Goal: Find specific page/section: Find specific page/section

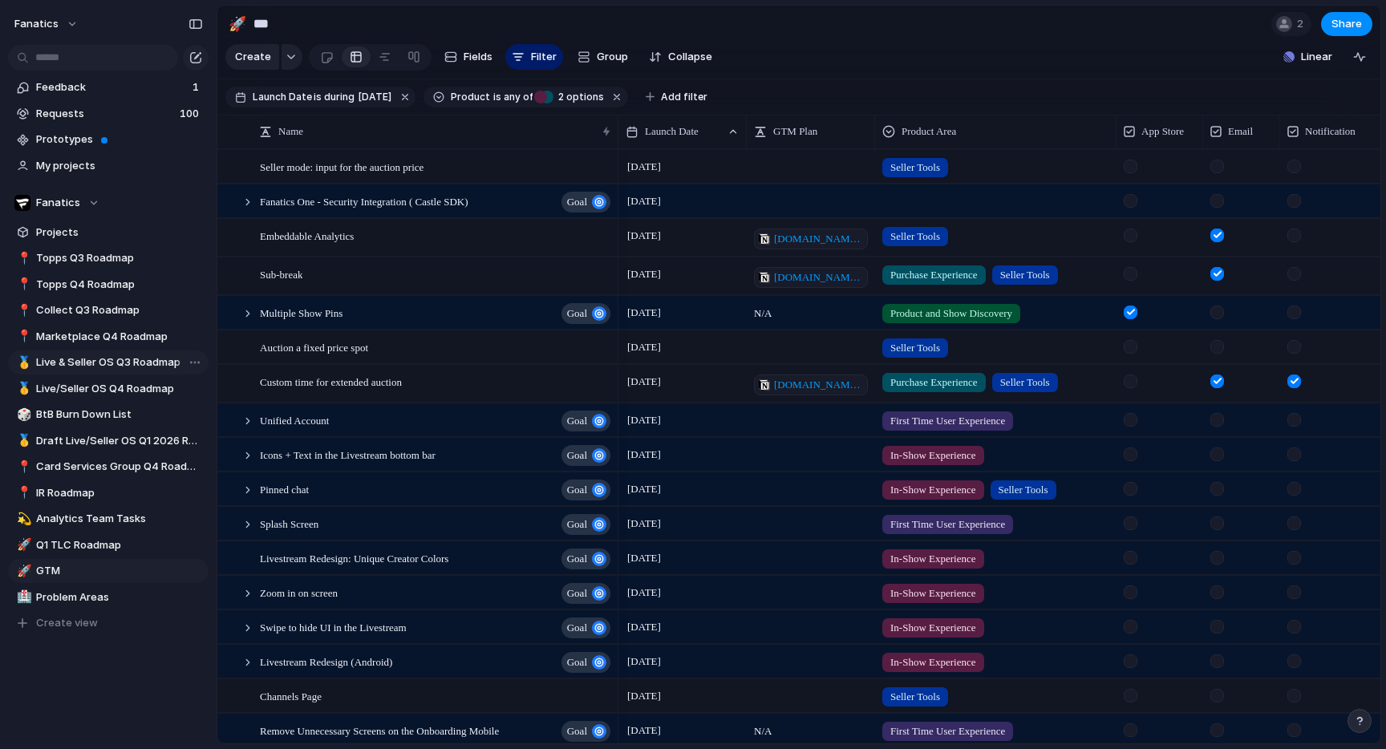
click at [136, 367] on span "Live & Seller OS Q3 Roadmap" at bounding box center [119, 362] width 167 height 16
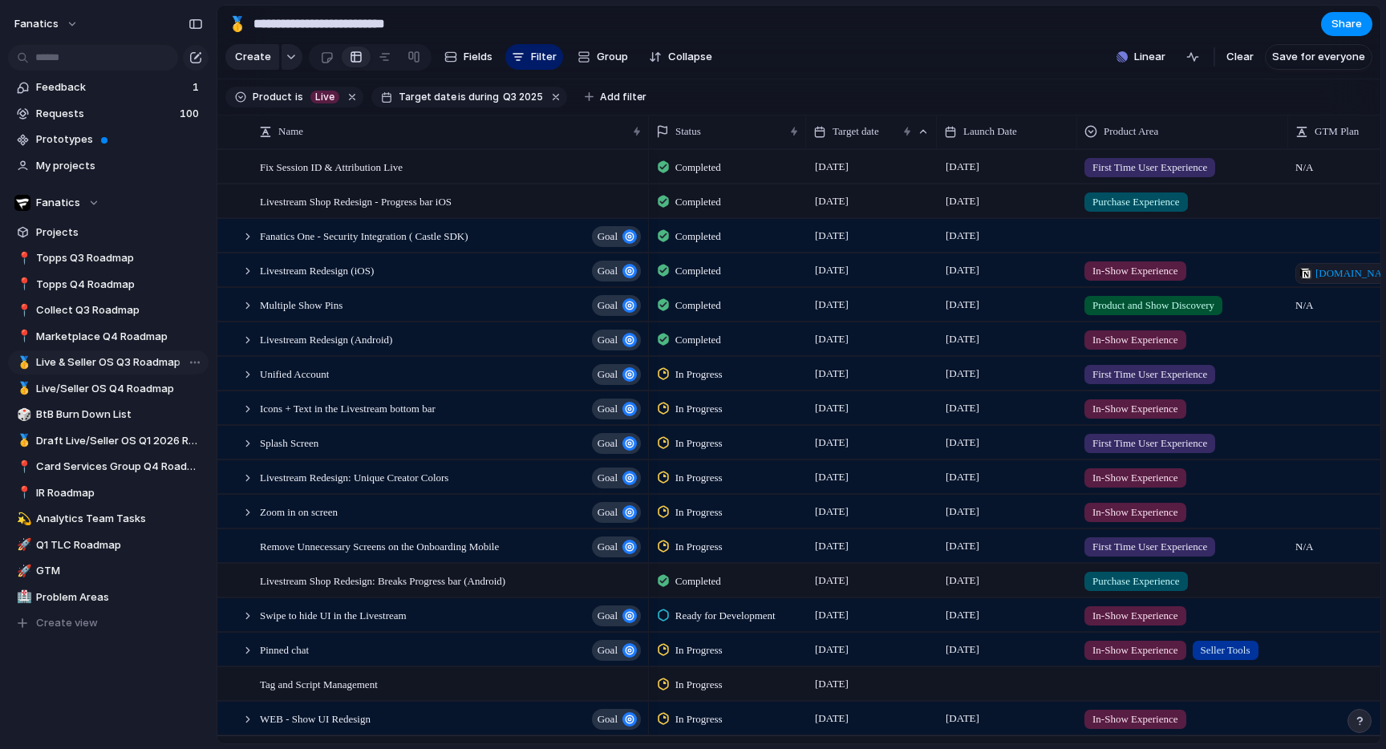
type input "**********"
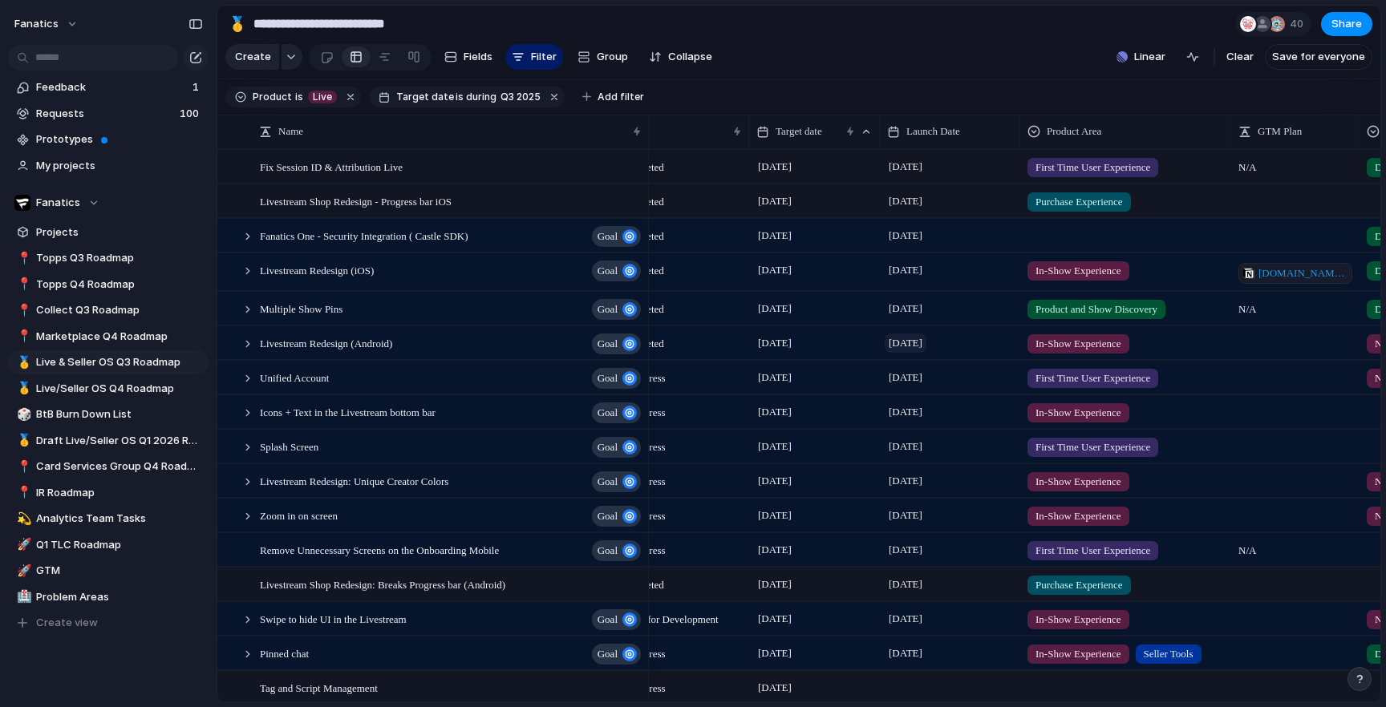
scroll to position [0, 22]
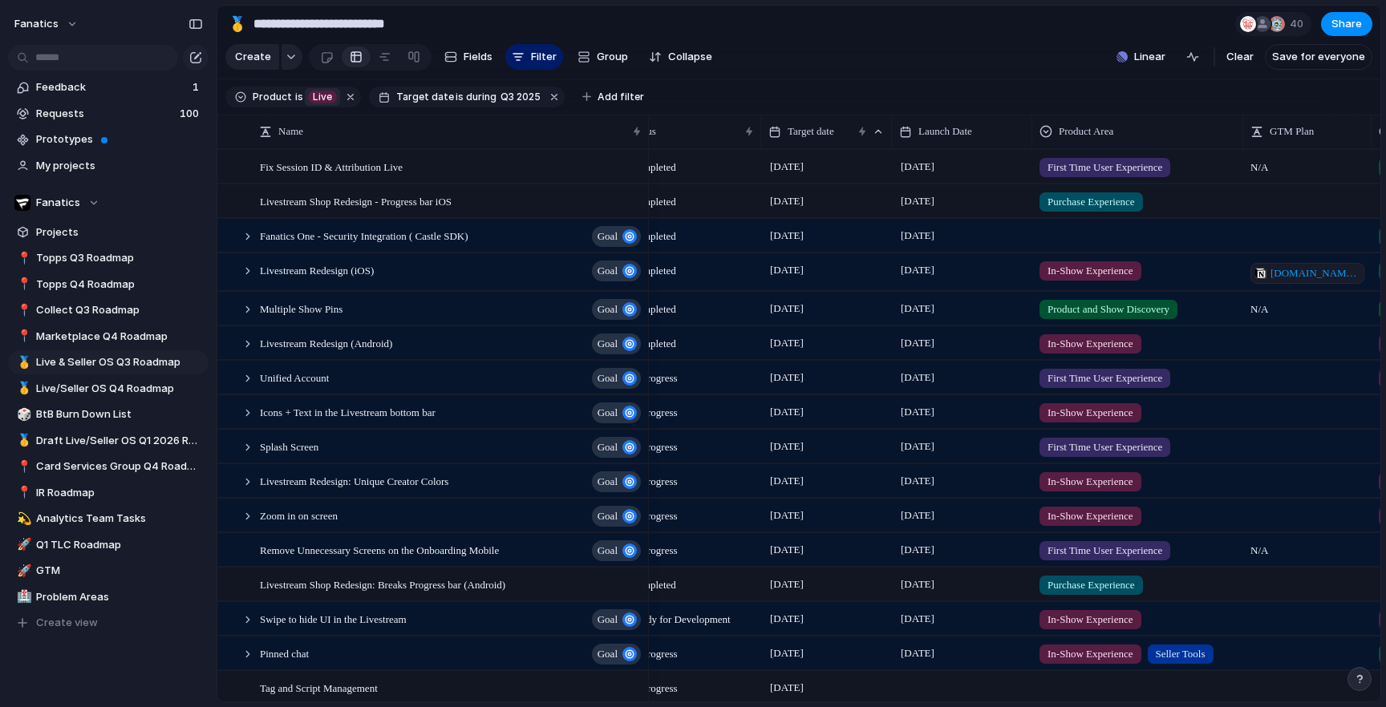
click at [308, 96] on div "Live" at bounding box center [322, 97] width 29 height 13
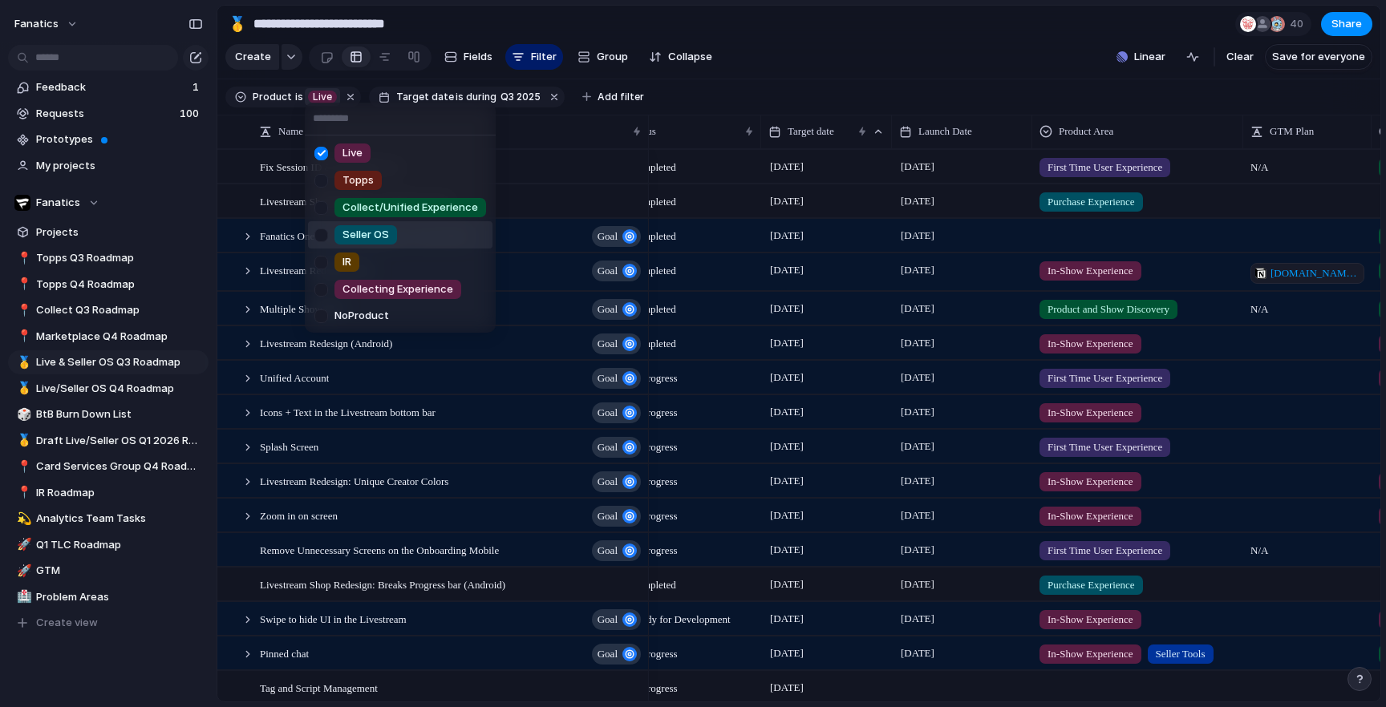
click at [314, 233] on div at bounding box center [321, 235] width 28 height 28
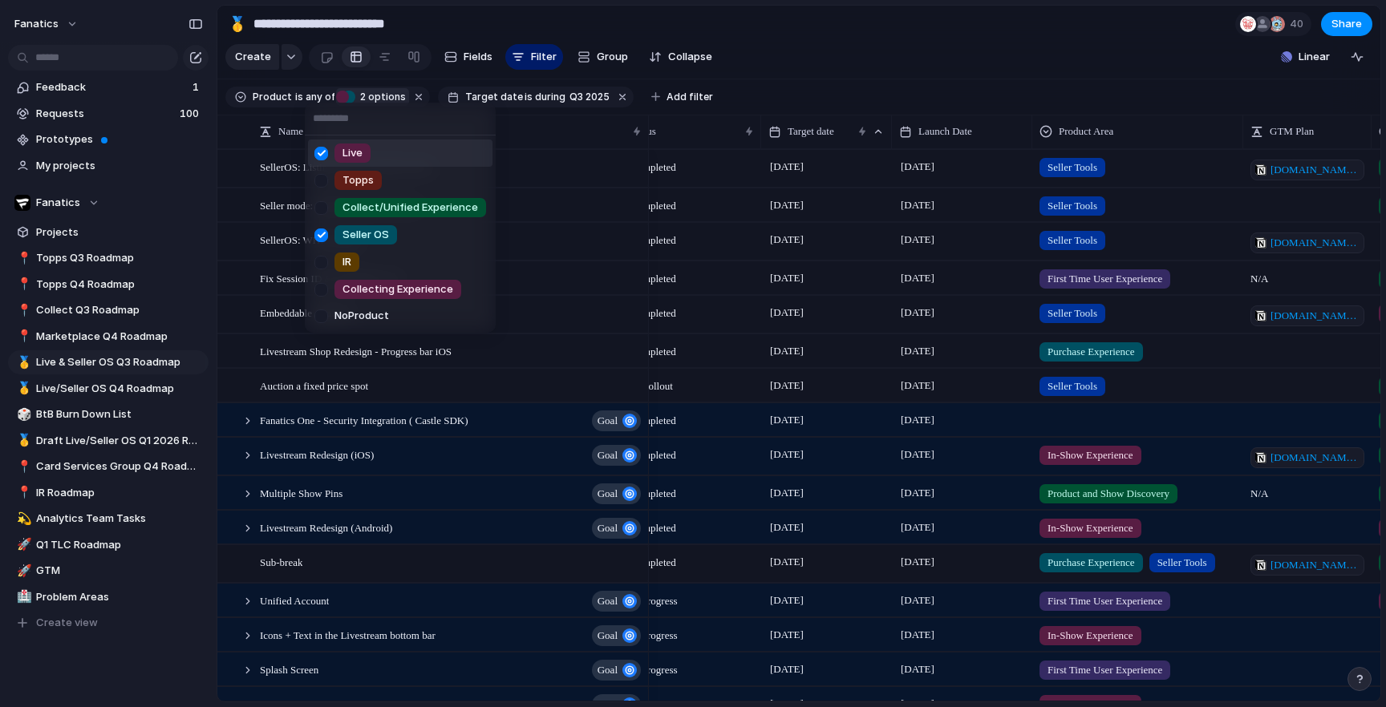
click at [322, 152] on div at bounding box center [321, 154] width 28 height 28
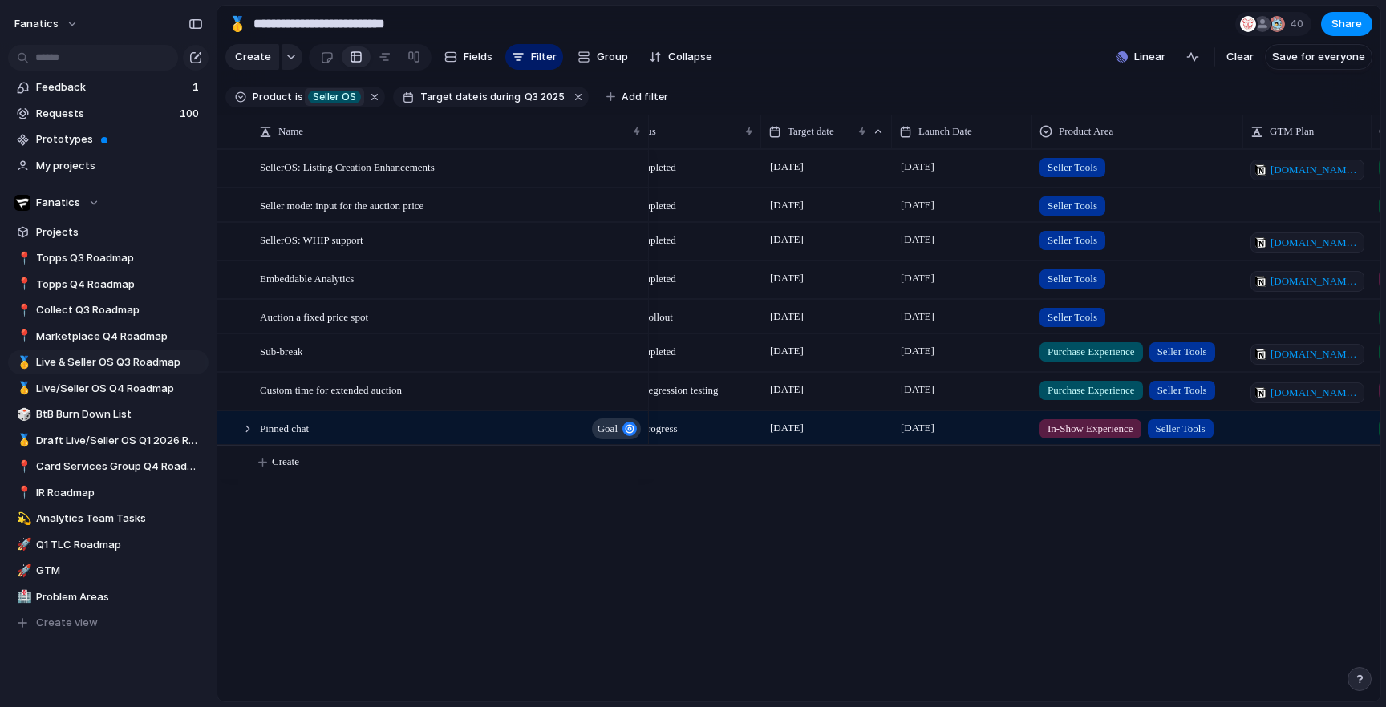
click at [805, 76] on div "Live Topps Collect/Unified Experience Seller OS IR Collecting Experience No Pro…" at bounding box center [693, 353] width 1386 height 707
click at [812, 131] on span "Target date" at bounding box center [810, 131] width 47 height 16
click at [812, 131] on div "Modify Hide Clear sort Sort descending" at bounding box center [693, 353] width 1386 height 707
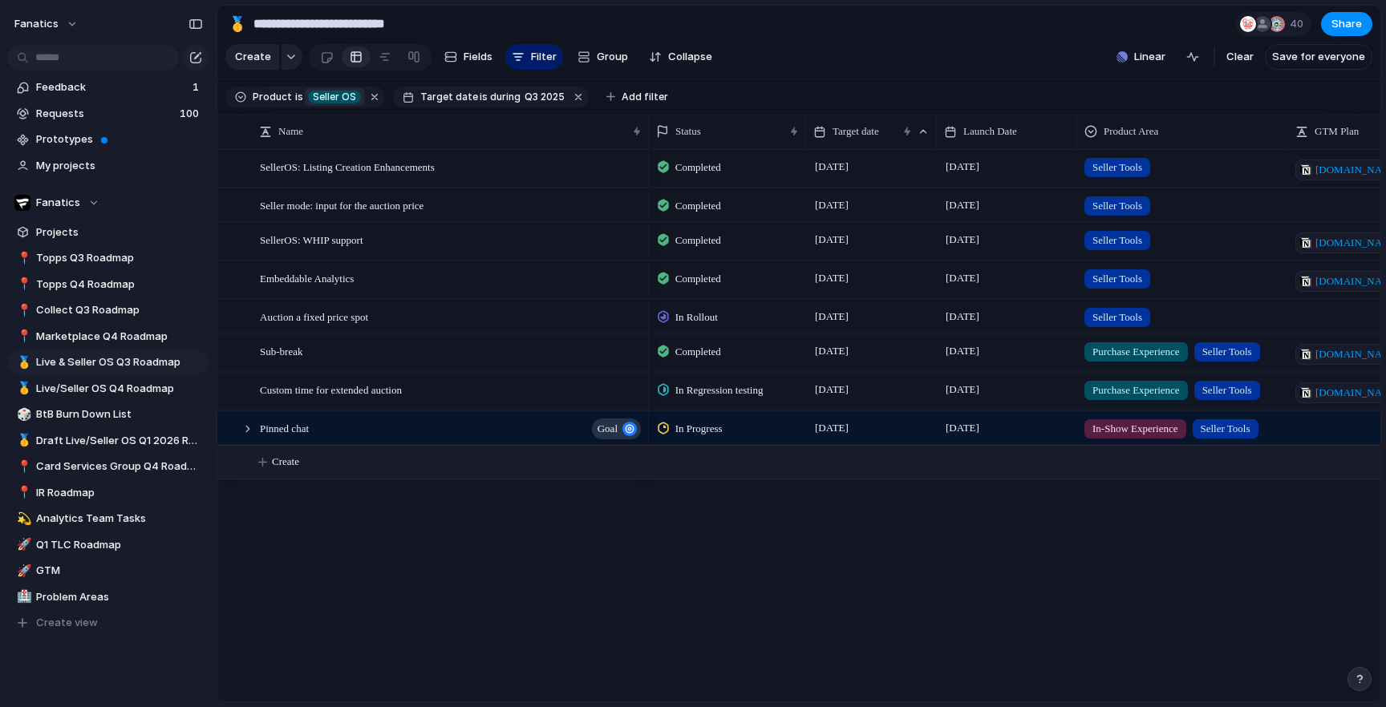
scroll to position [0, 110]
